Goal: Check status: Check status

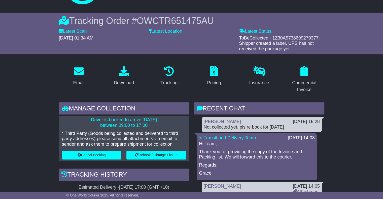
scroll to position [25, 0]
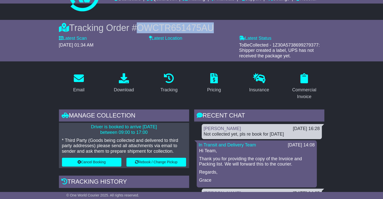
drag, startPoint x: 217, startPoint y: 26, endPoint x: 141, endPoint y: 30, distance: 76.2
click at [141, 30] on div "Tracking Order # OWCTR651475AU" at bounding box center [192, 27] width 266 height 11
copy span "OWCTR651475AU"
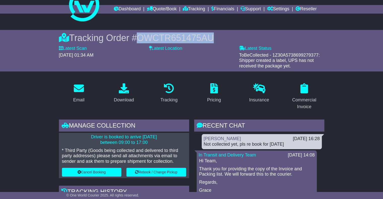
scroll to position [0, 0]
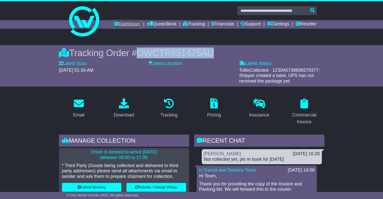
click at [129, 27] on link "Dashboard" at bounding box center [127, 24] width 27 height 9
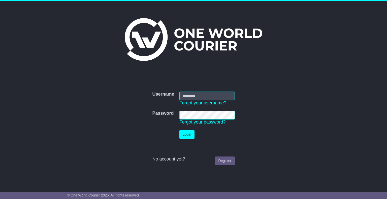
type input "*******"
click at [193, 137] on button "Login" at bounding box center [186, 134] width 15 height 9
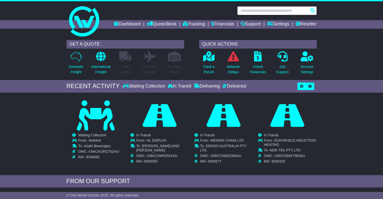
click at [251, 11] on input "text" at bounding box center [277, 10] width 80 height 9
paste input "**********"
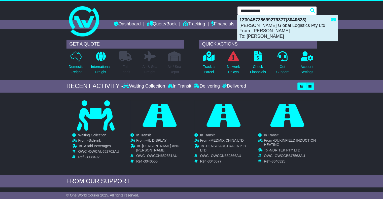
click at [252, 27] on div "1Z30A5738699279377(3040523) : [PERSON_NAME] Global Logistics Pty Ltd From: [PER…" at bounding box center [288, 28] width 100 height 26
type input "**********"
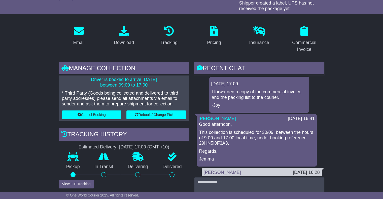
scroll to position [101, 0]
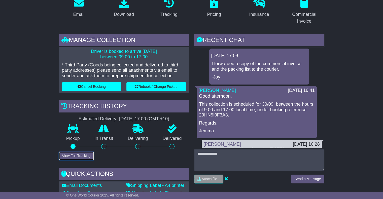
click at [74, 153] on button "View Full Tracking" at bounding box center [76, 156] width 35 height 9
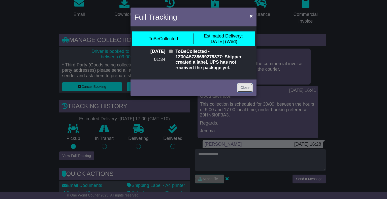
click at [241, 86] on link "Close" at bounding box center [245, 87] width 16 height 9
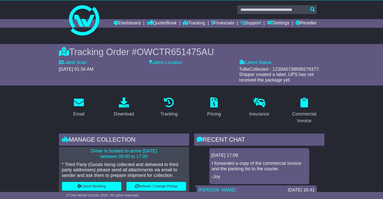
scroll to position [0, 0]
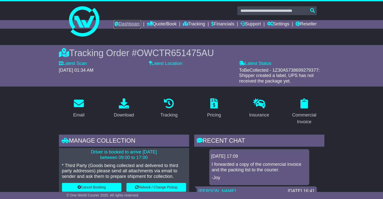
click at [114, 24] on link "Dashboard" at bounding box center [127, 24] width 27 height 9
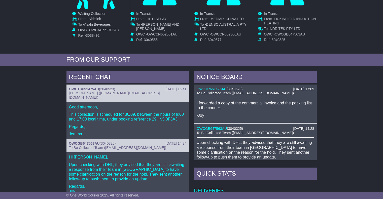
scroll to position [126, 0]
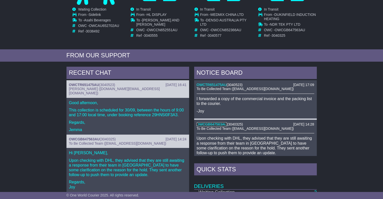
click at [223, 125] on link "OWCGB647563AU" at bounding box center [212, 125] width 31 height 4
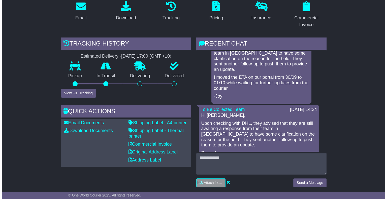
scroll to position [101, 0]
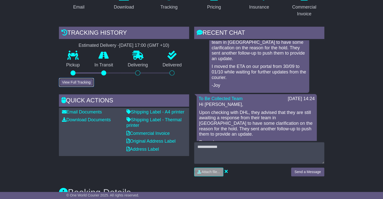
click at [78, 83] on button "View Full Tracking" at bounding box center [76, 82] width 35 height 9
